Goal: Use online tool/utility: Utilize a website feature to perform a specific function

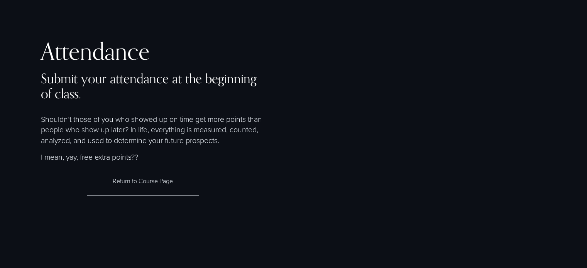
scroll to position [251, 0]
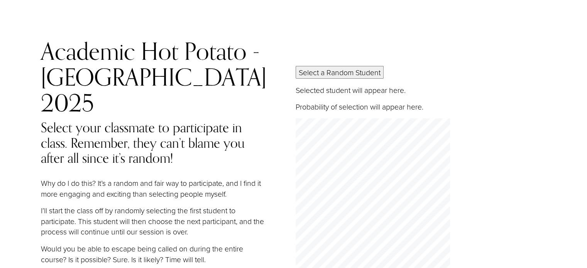
click at [330, 66] on button "Select a Random Student" at bounding box center [339, 72] width 88 height 13
click at [350, 66] on button "Select a Random Student" at bounding box center [339, 72] width 88 height 13
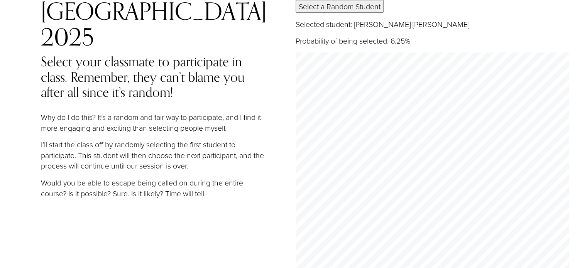
scroll to position [85, 0]
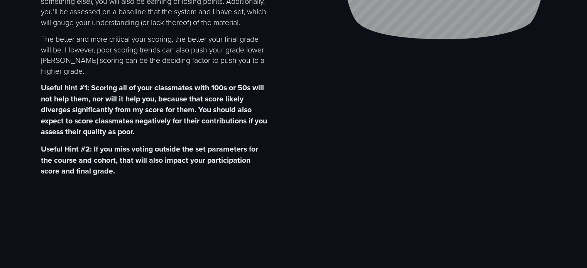
scroll to position [221, 0]
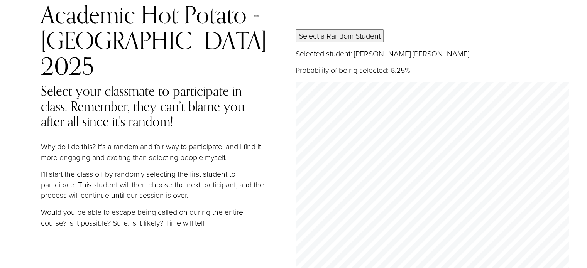
scroll to position [35, 0]
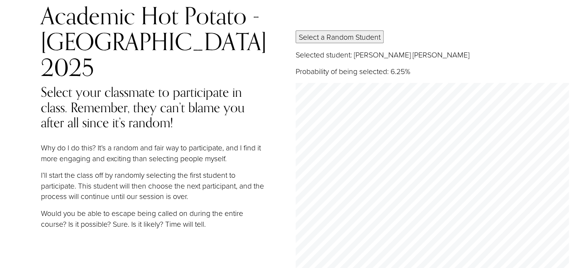
click at [335, 30] on button "Select a Random Student" at bounding box center [339, 36] width 88 height 13
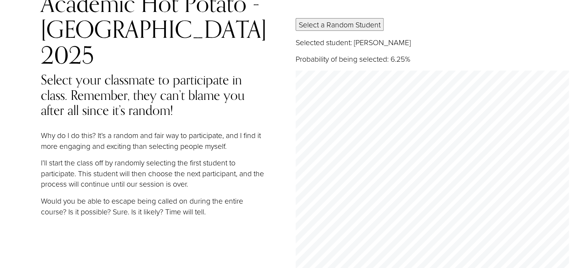
scroll to position [47, 0]
